Goal: Information Seeking & Learning: Find specific fact

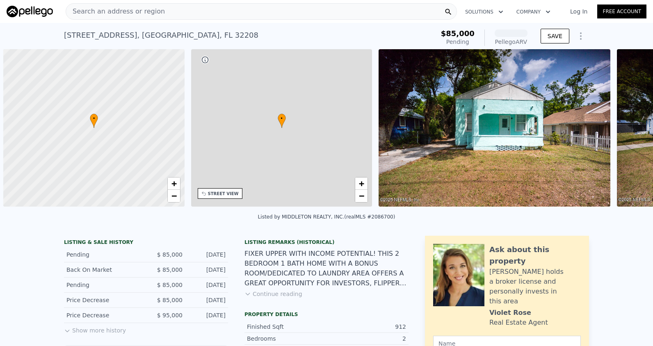
scroll to position [0, 3]
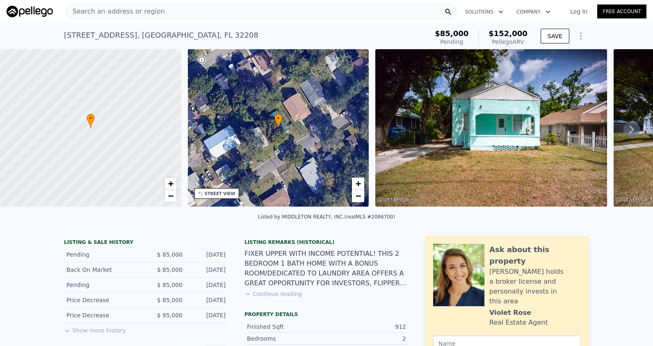
click at [168, 14] on div "Search an address or region" at bounding box center [261, 11] width 391 height 16
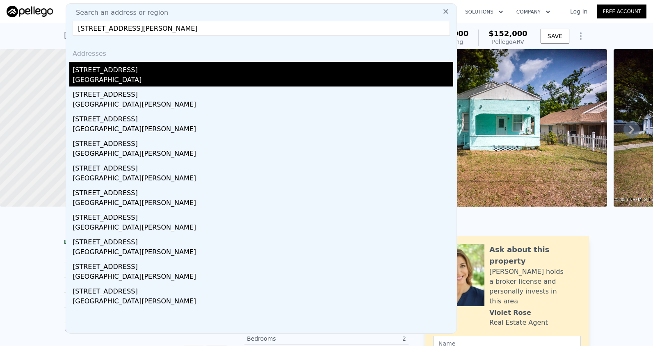
type input "5000 Plover Ave, St. Louis, MO 63120"
click at [184, 80] on div "St. Louis County, MO 63120" at bounding box center [263, 80] width 381 height 11
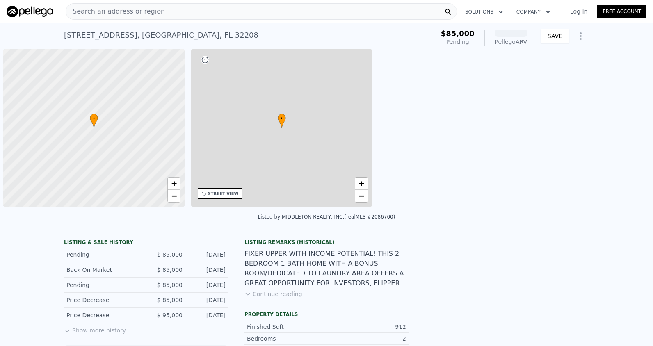
scroll to position [0, 3]
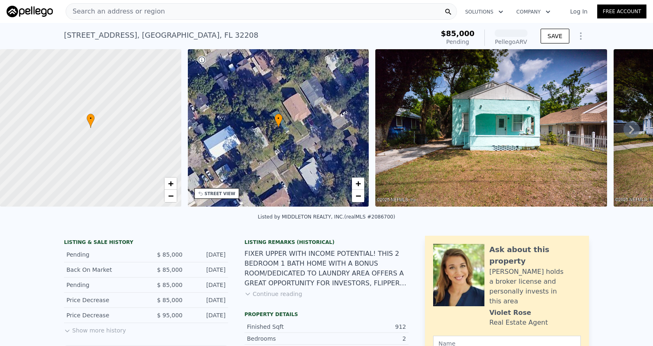
click at [106, 8] on span "Search an address or region" at bounding box center [115, 12] width 99 height 10
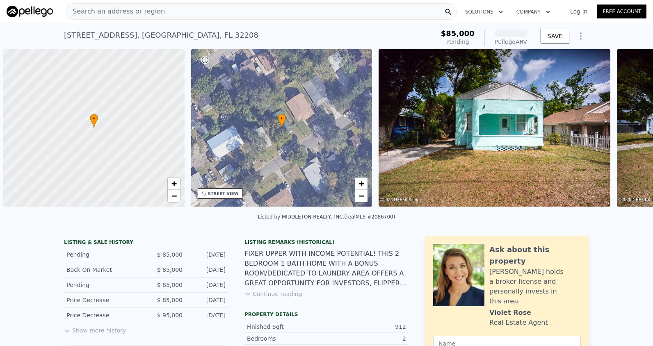
scroll to position [0, 3]
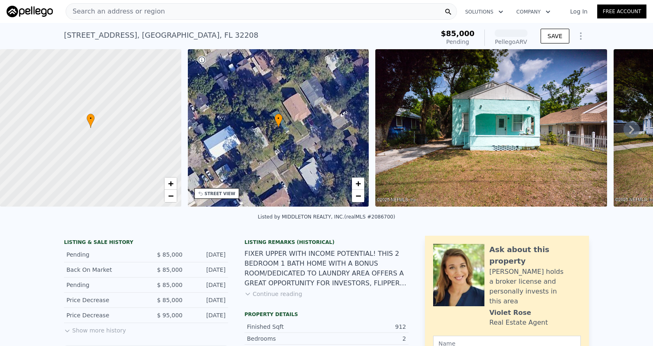
click at [110, 11] on span "Search an address or region" at bounding box center [115, 12] width 99 height 10
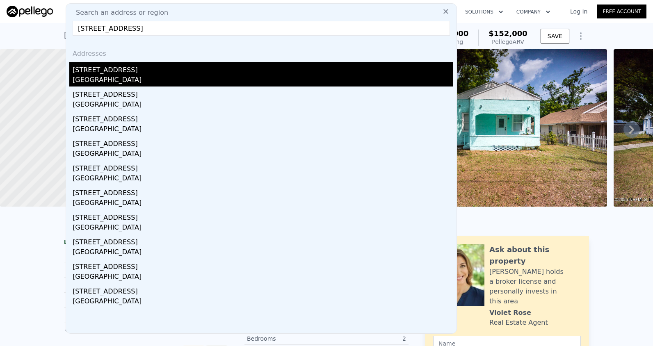
type input "503 S Bentalou St, Baltimore, MD 21223"
click at [125, 74] on div "503 S Bentalou St" at bounding box center [263, 68] width 381 height 13
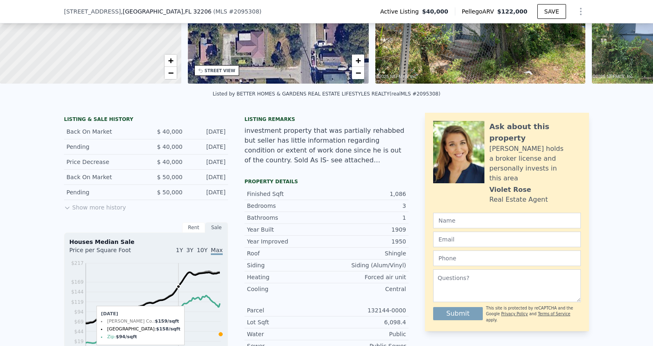
scroll to position [202, 0]
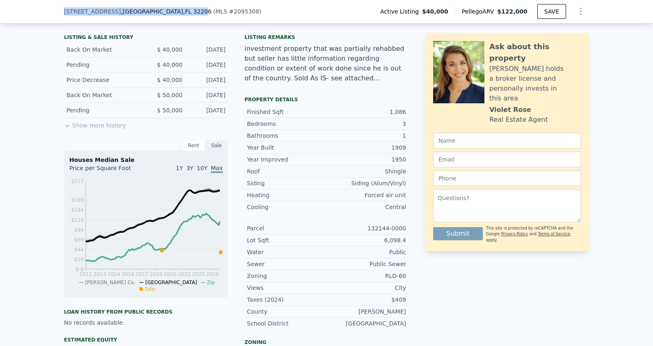
drag, startPoint x: 154, startPoint y: 11, endPoint x: 55, endPoint y: 14, distance: 99.8
click at [55, 14] on div "1630 E 27th St , Jacksonville , FL 32206 ( MLS # 2095308 ) Active Listing $40,0…" at bounding box center [326, 11] width 653 height 23
drag, startPoint x: 55, startPoint y: 14, endPoint x: 156, endPoint y: 14, distance: 101.8
click at [183, 14] on span ", FL 32206" at bounding box center [197, 11] width 28 height 7
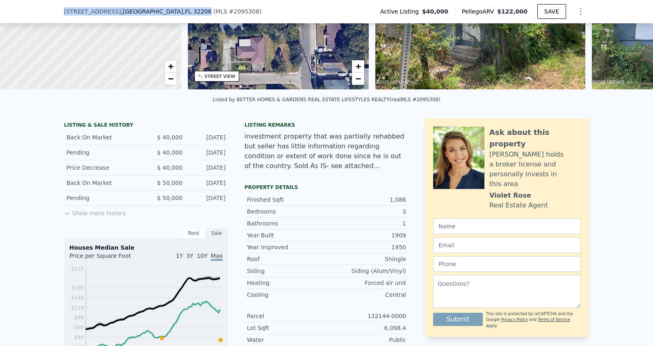
drag, startPoint x: 157, startPoint y: 12, endPoint x: 39, endPoint y: 2, distance: 118.2
click at [39, 2] on div "1630 E 27th St , Jacksonville , FL 32206 ( MLS # 2095308 ) Active Listing $40,0…" at bounding box center [326, 11] width 653 height 23
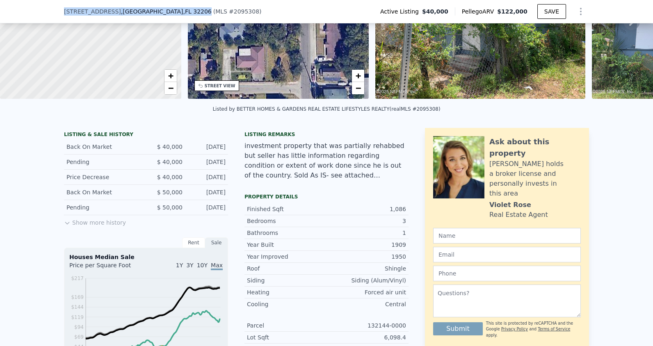
drag, startPoint x: 39, startPoint y: 2, endPoint x: 119, endPoint y: 12, distance: 80.6
copy div "1630 E 27th St , Jacksonville , FL 32206"
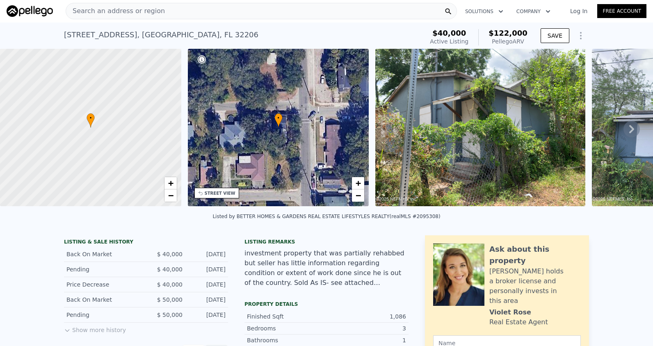
scroll to position [0, 0]
click at [444, 116] on img at bounding box center [480, 128] width 210 height 158
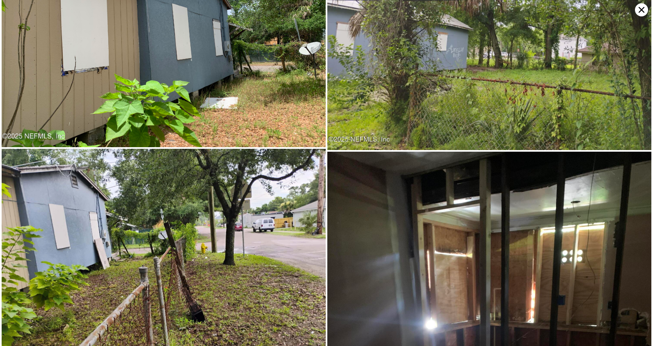
scroll to position [729, 0]
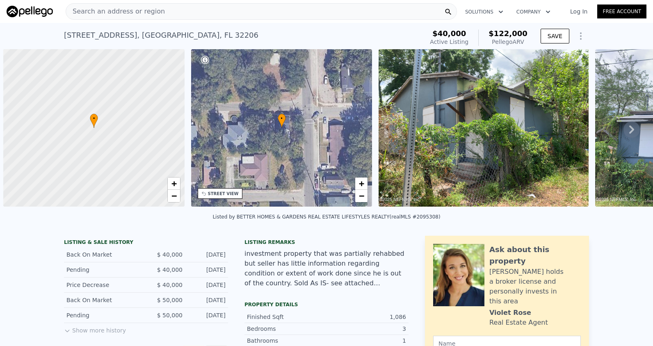
scroll to position [0, 3]
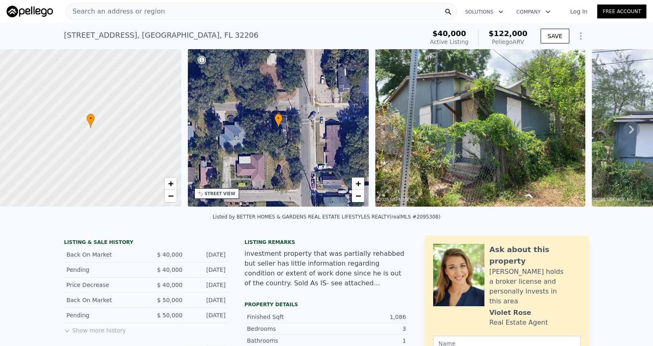
click at [275, 108] on div "• + −" at bounding box center [278, 128] width 181 height 158
